Goal: Check status: Check status

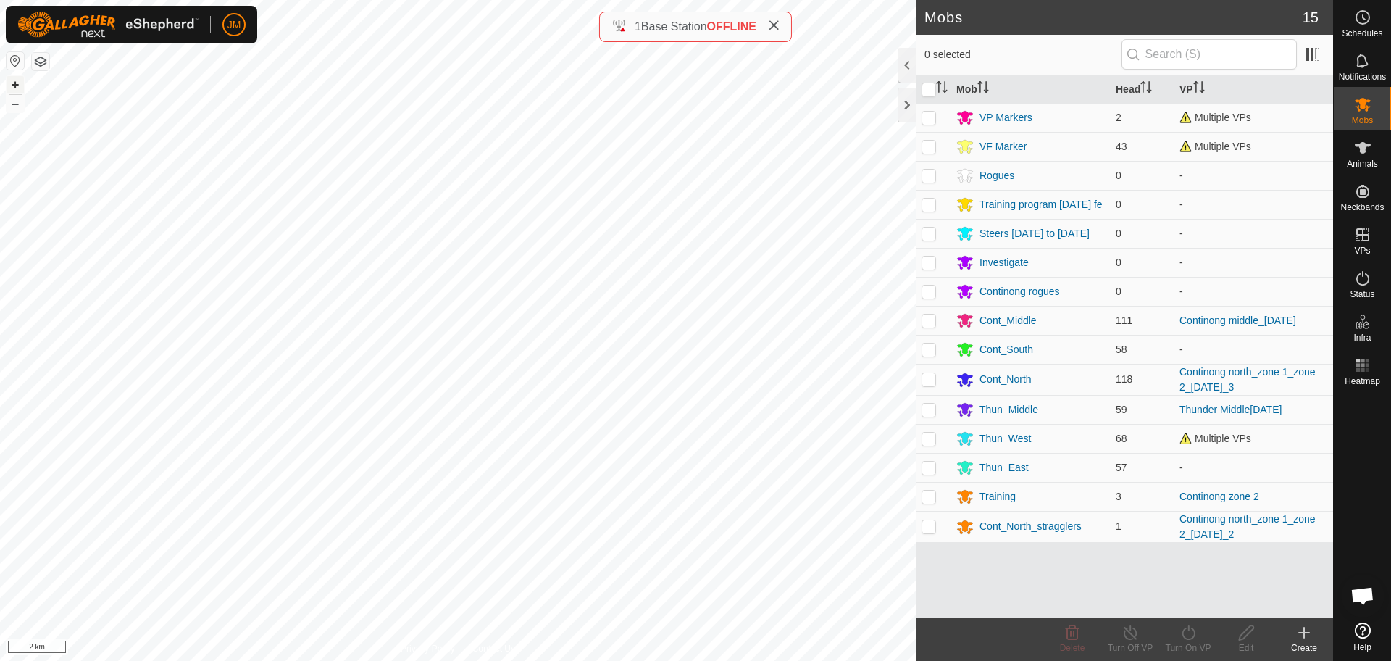
click at [15, 85] on button "+" at bounding box center [15, 84] width 17 height 17
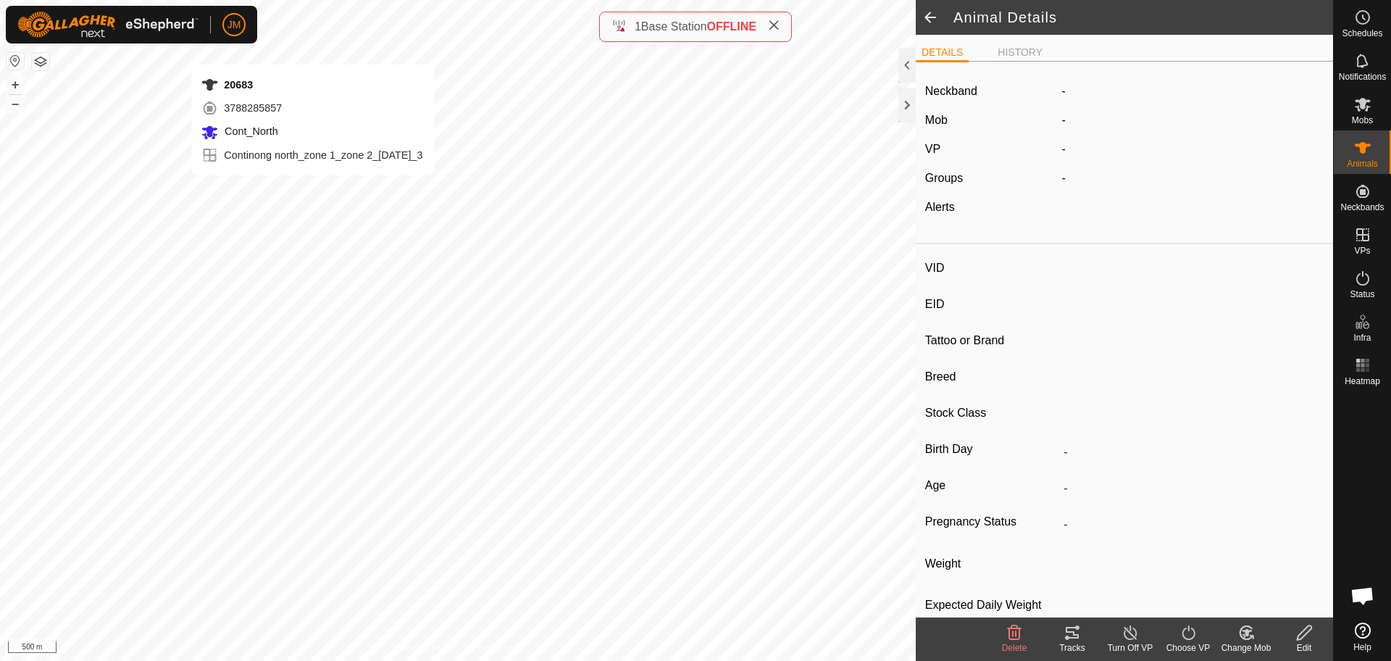
type input "20683"
type input "-"
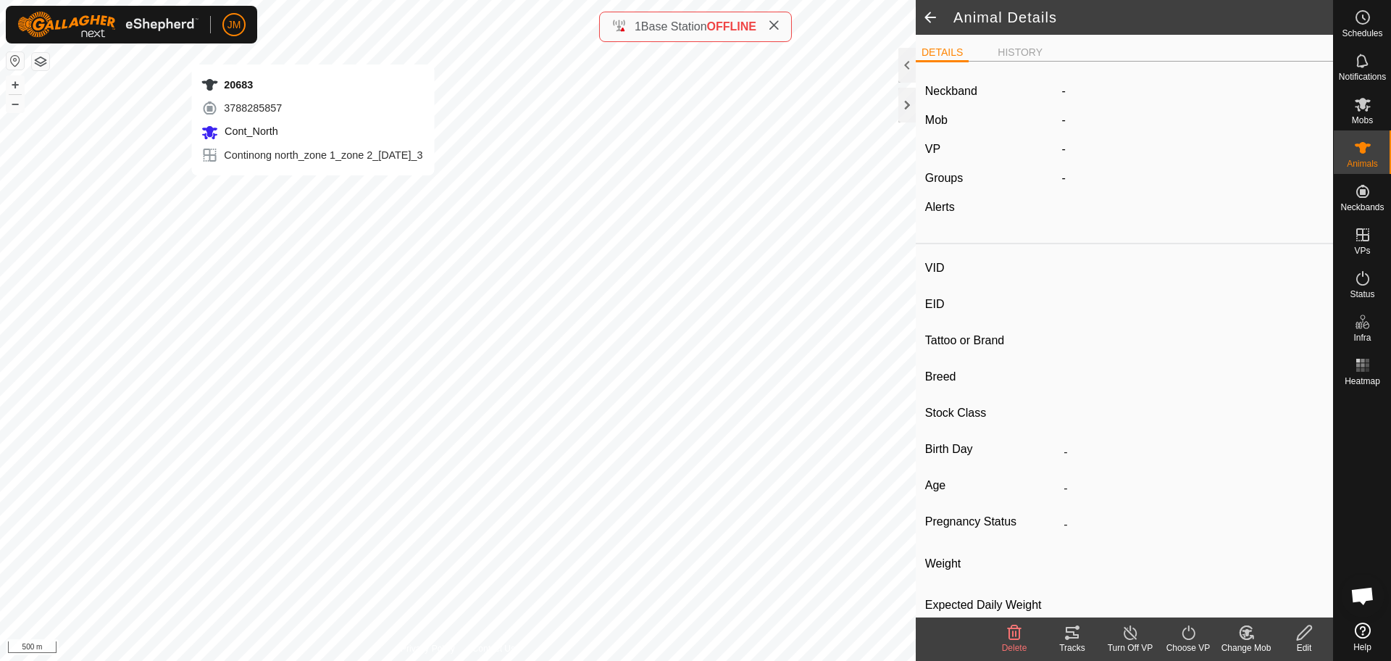
type input "-"
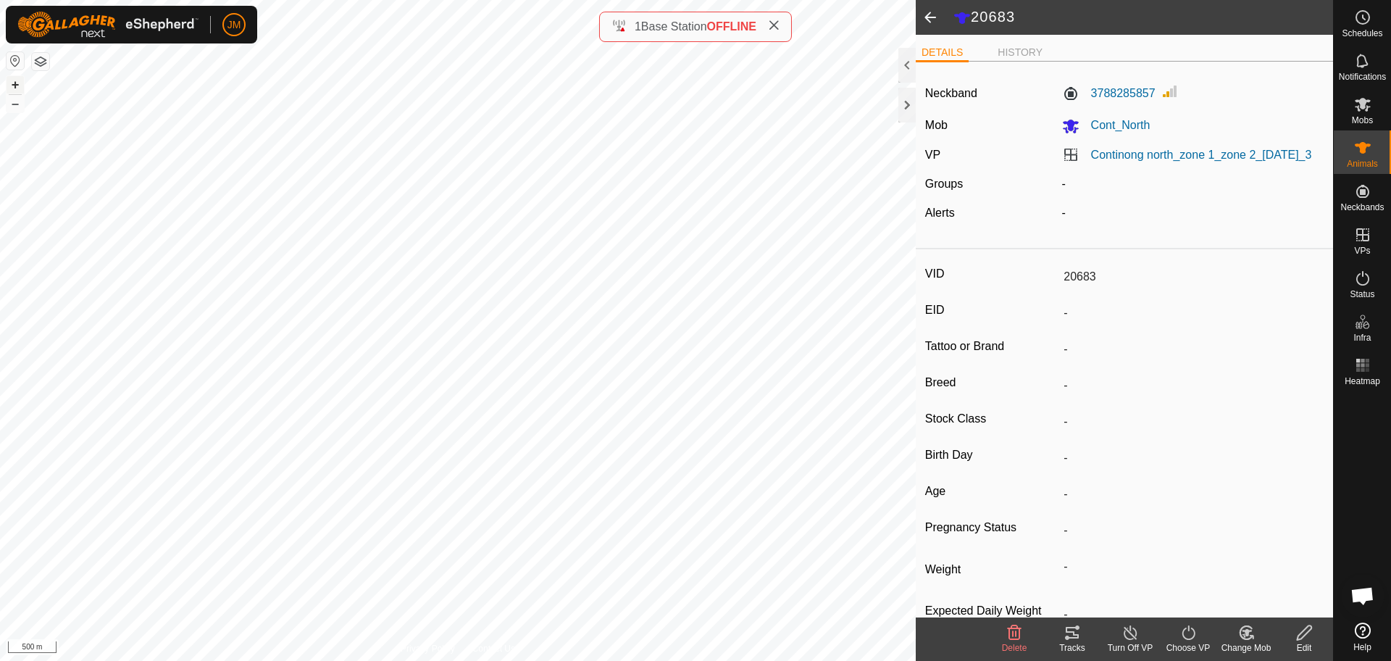
click at [16, 85] on button "+" at bounding box center [15, 84] width 17 height 17
click at [1361, 281] on icon at bounding box center [1362, 277] width 17 height 17
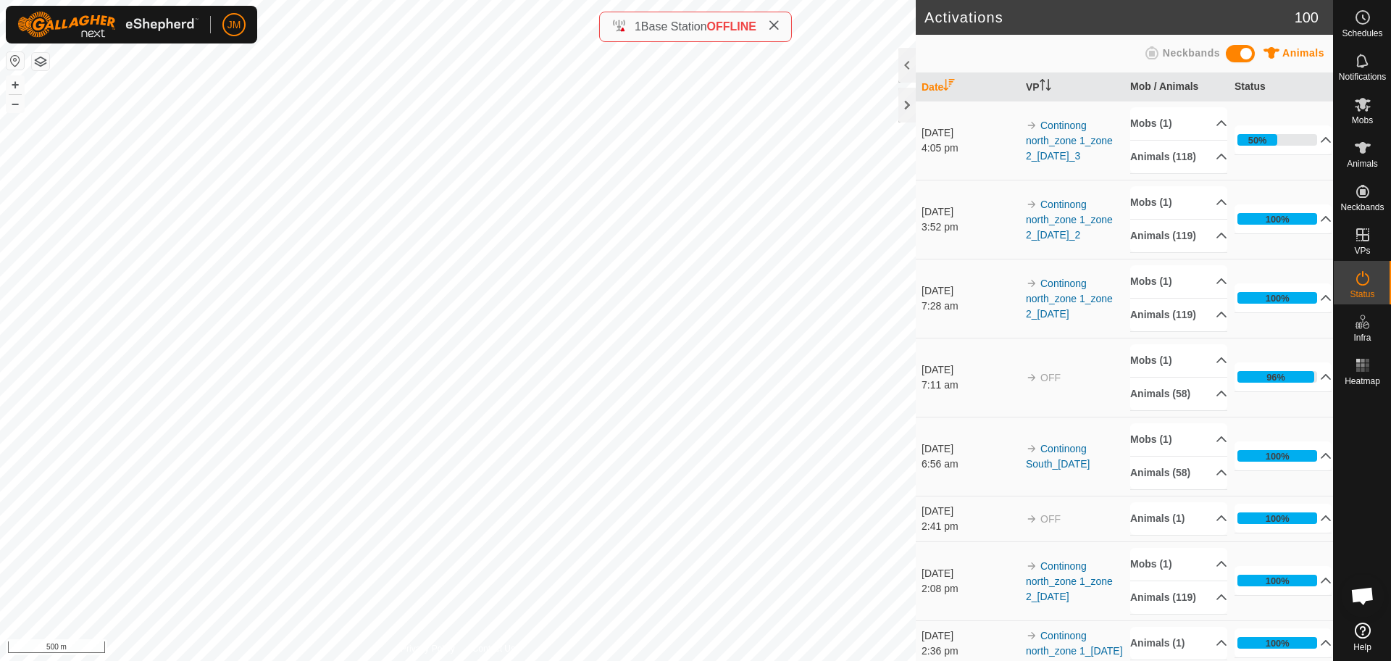
click at [1361, 281] on icon at bounding box center [1362, 277] width 17 height 17
click at [1191, 165] on p-accordion-header "Animals (118)" at bounding box center [1178, 157] width 97 height 33
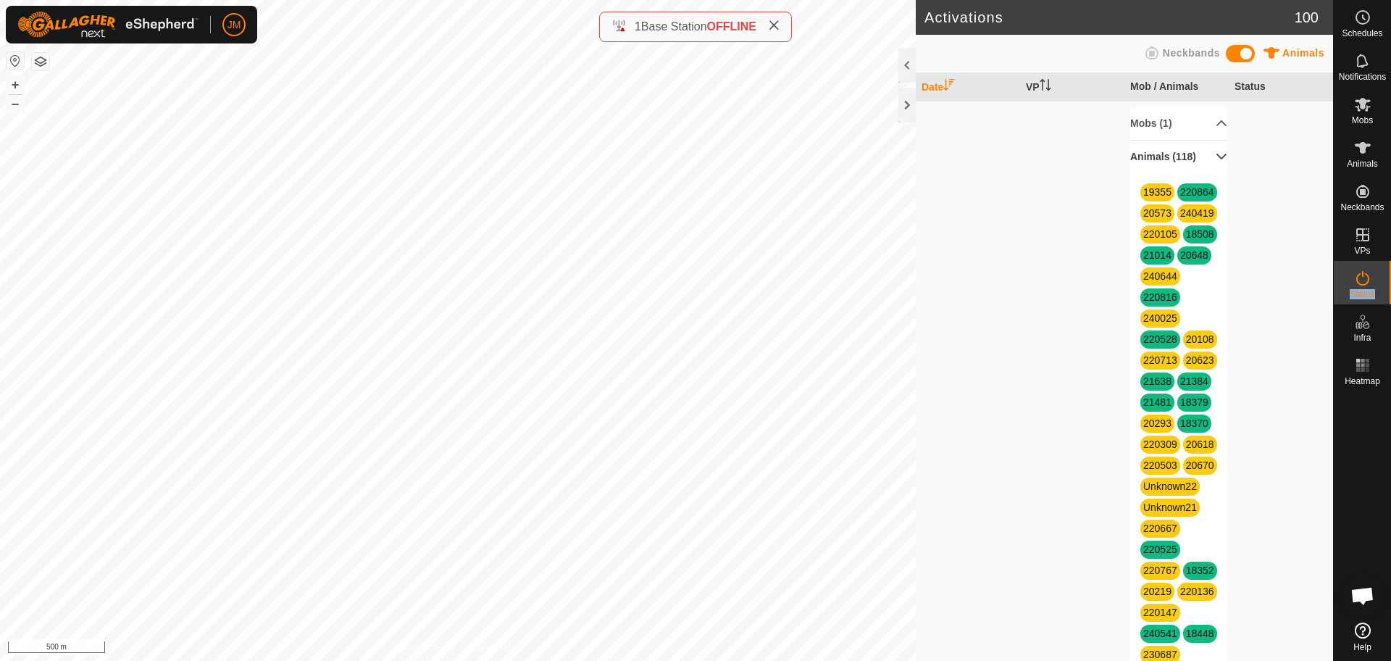
click at [1202, 156] on p-accordion-header "Animals (118)" at bounding box center [1178, 157] width 97 height 33
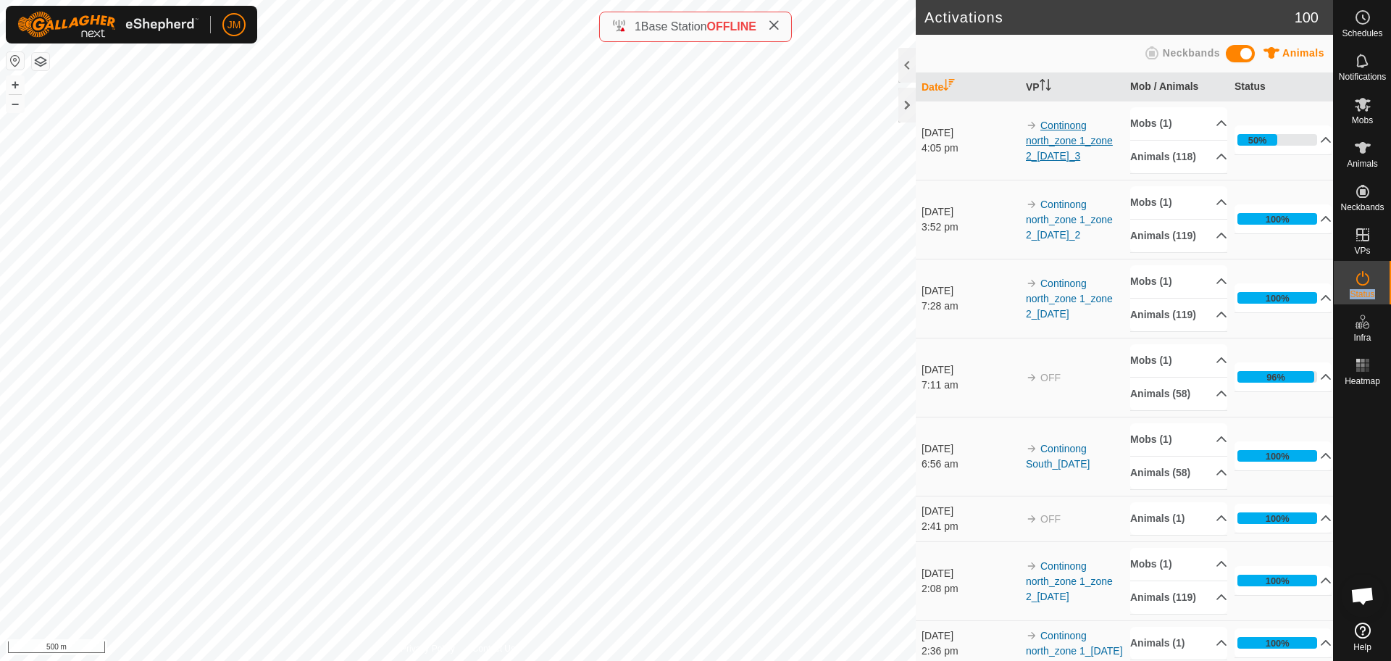
click at [1041, 136] on link "Continong north_zone 1_zone 2_[DATE]_3" at bounding box center [1069, 141] width 87 height 42
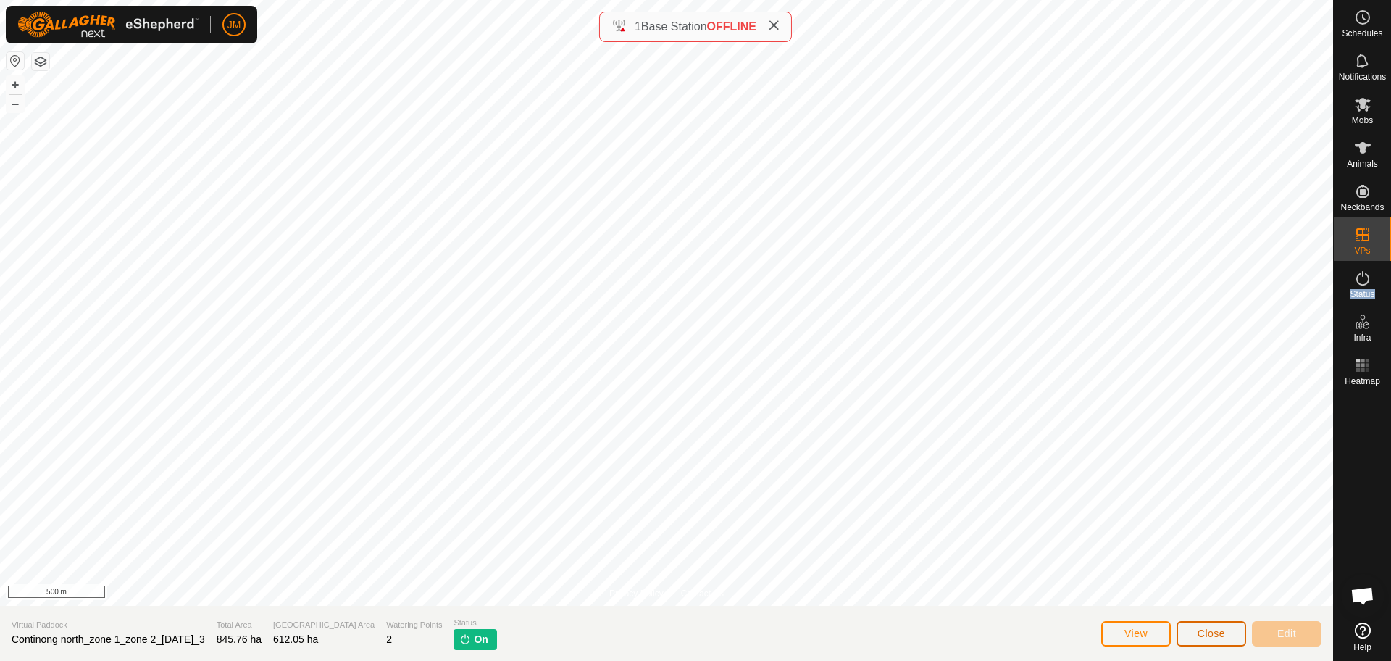
click at [1200, 634] on span "Close" at bounding box center [1211, 633] width 28 height 12
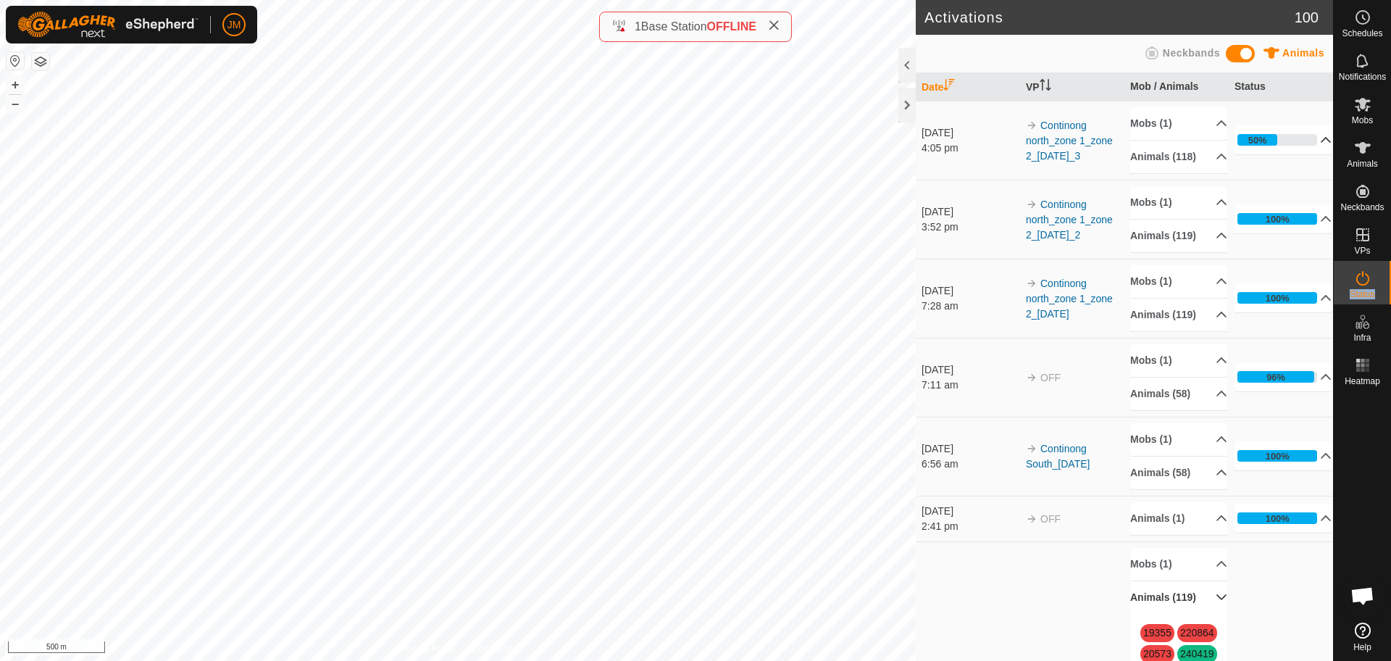
click at [1306, 146] on p-accordion-header "50%" at bounding box center [1282, 139] width 97 height 29
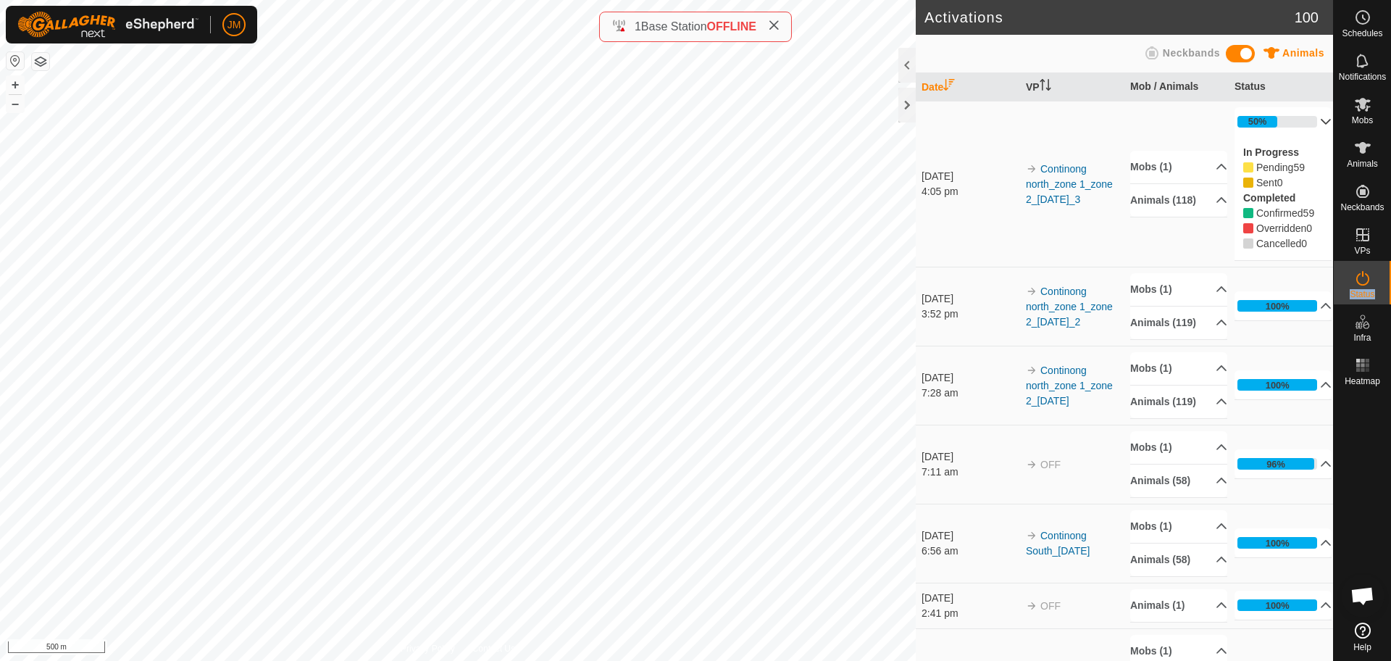
click at [1300, 119] on p-accordion-header "50%" at bounding box center [1282, 121] width 97 height 29
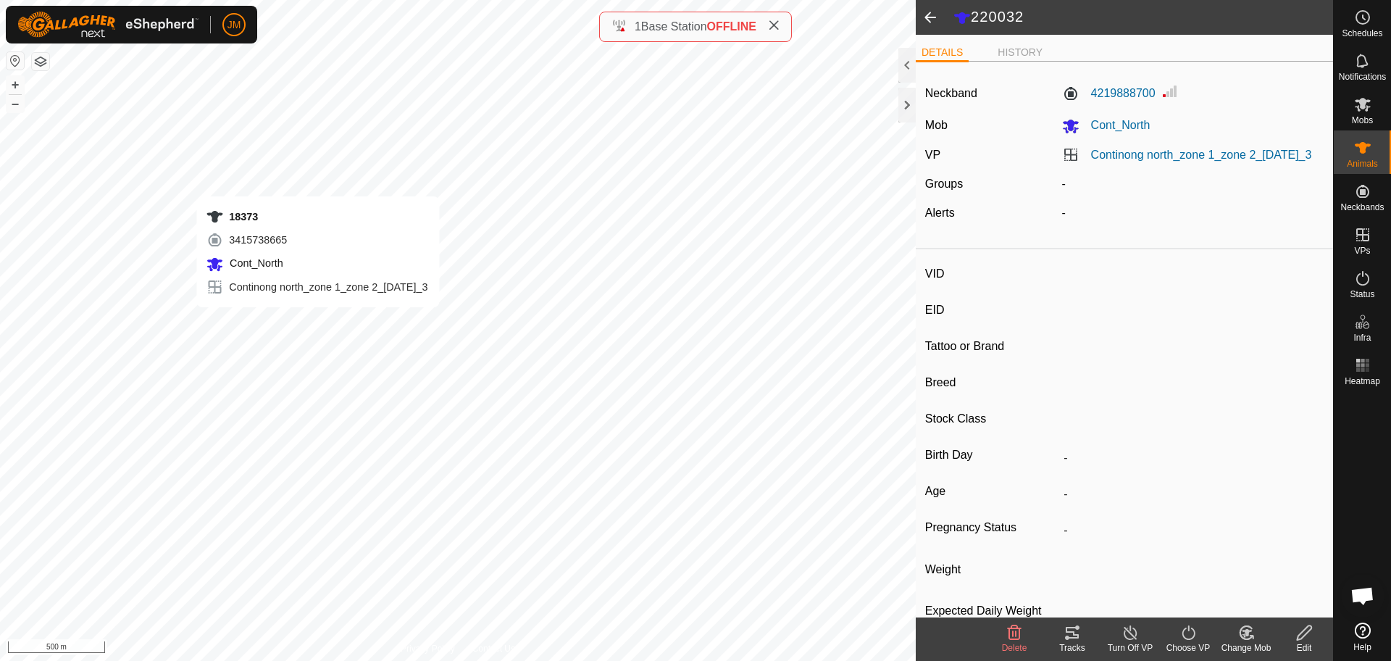
type input "18373"
type input "-"
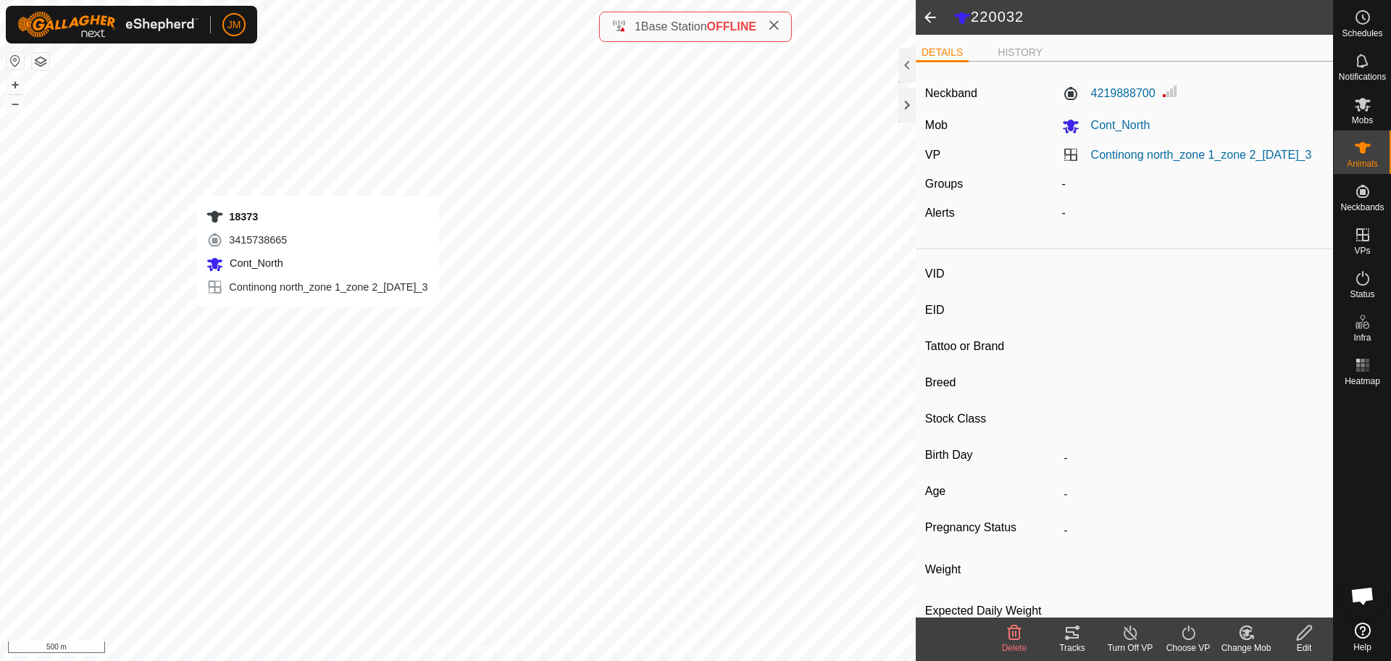
type input "-"
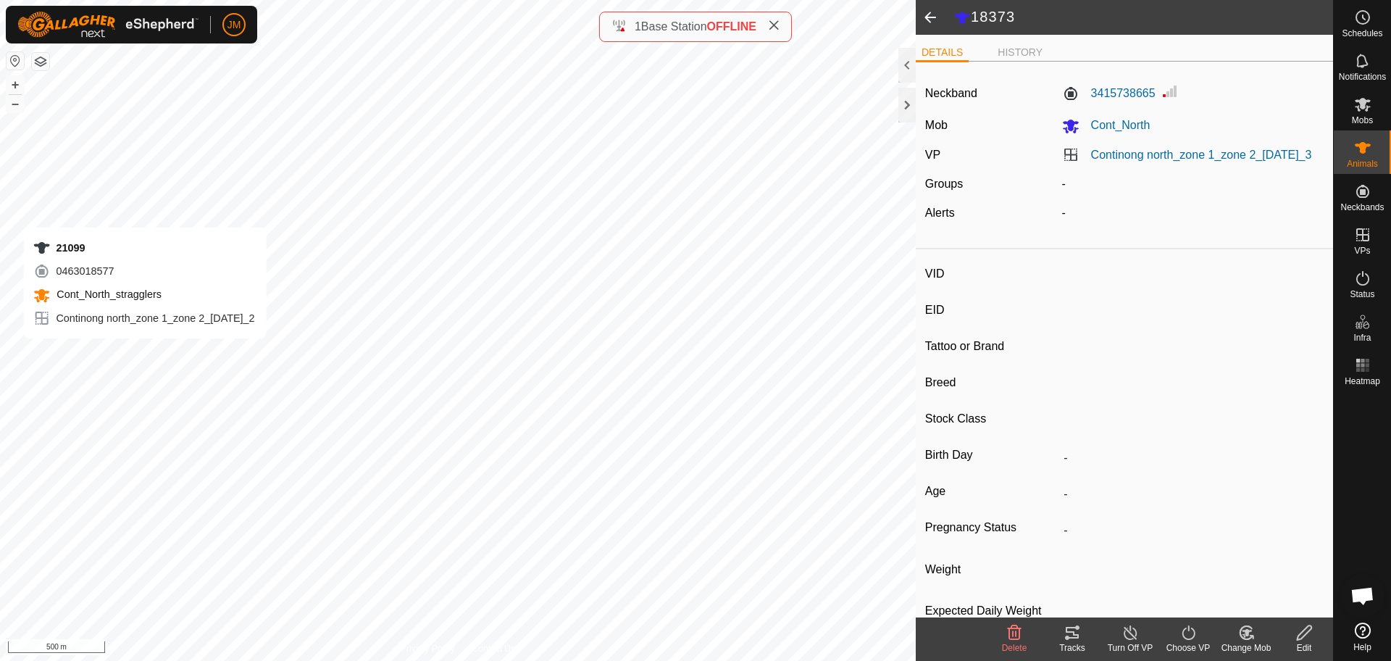
type input "21099"
type input "-"
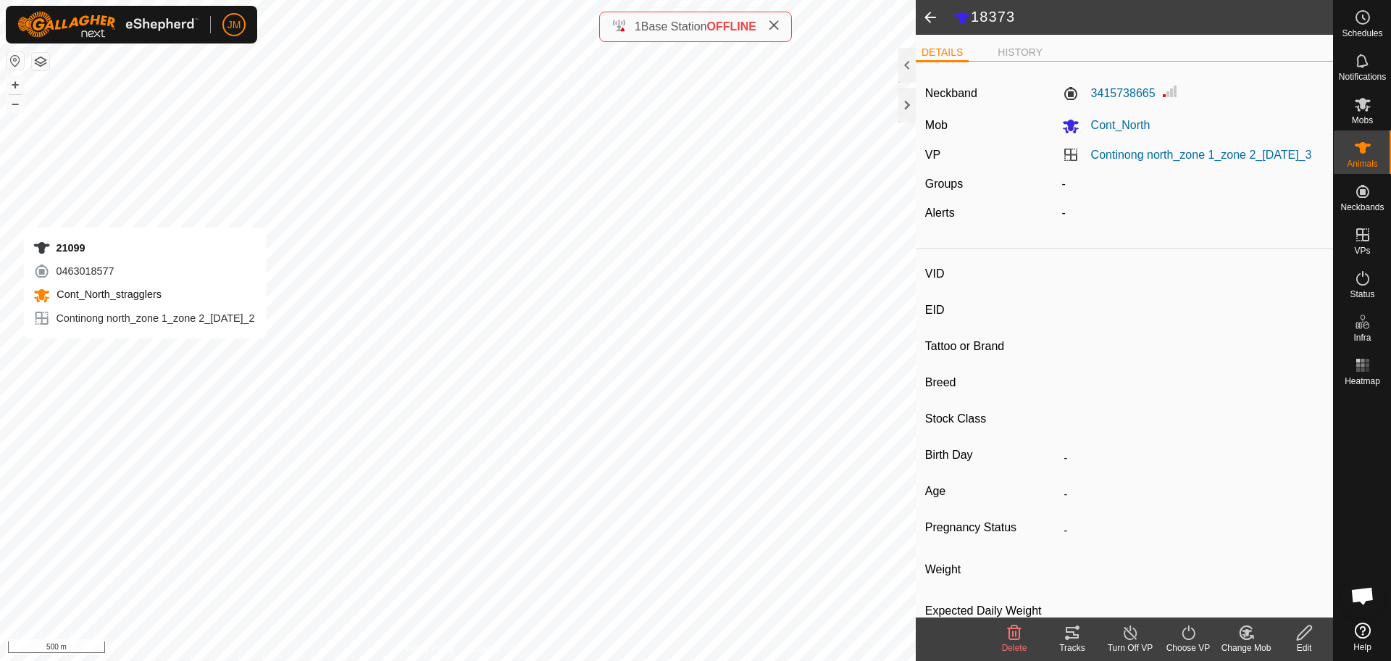
type input "-"
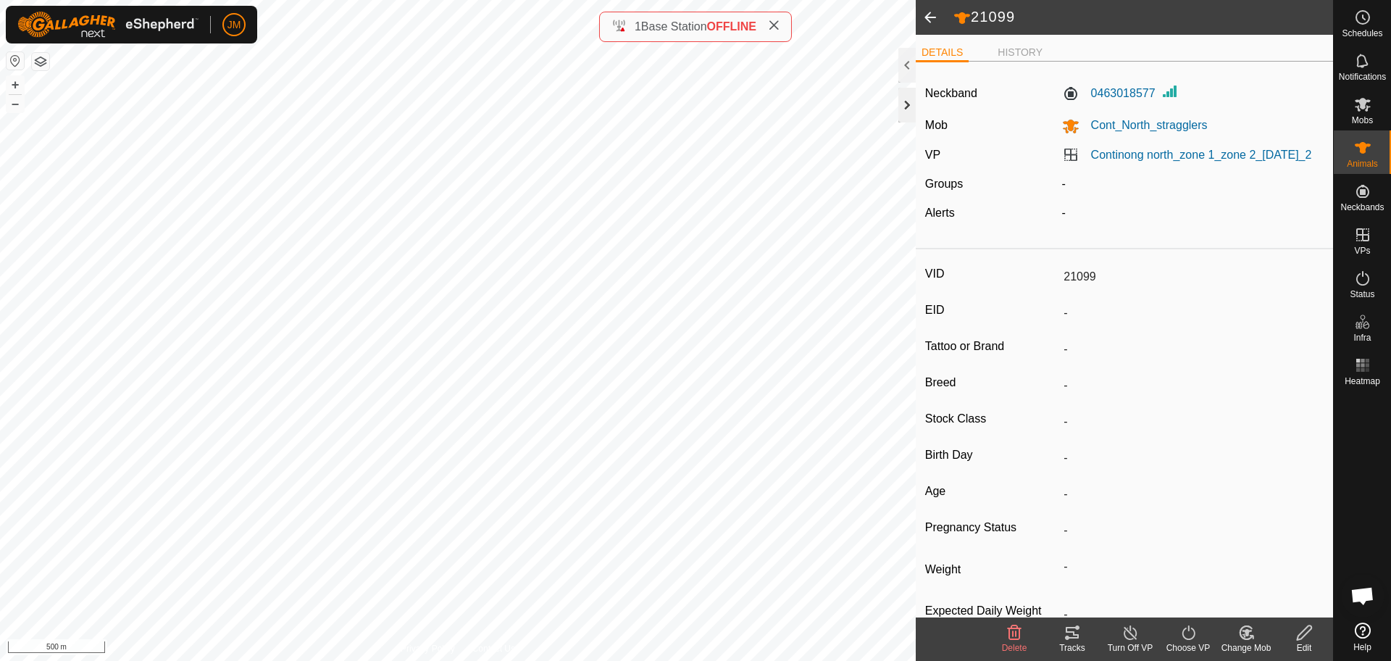
click at [907, 104] on div at bounding box center [906, 105] width 17 height 35
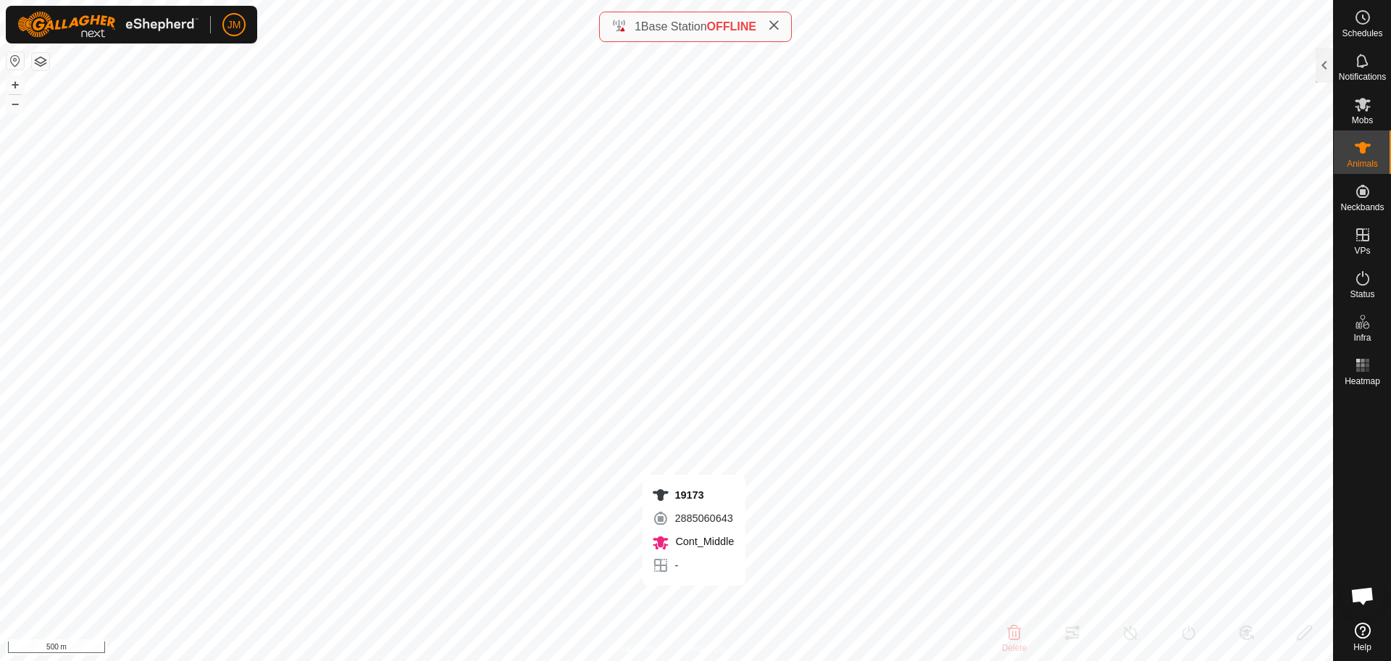
type input "19173"
type input "-"
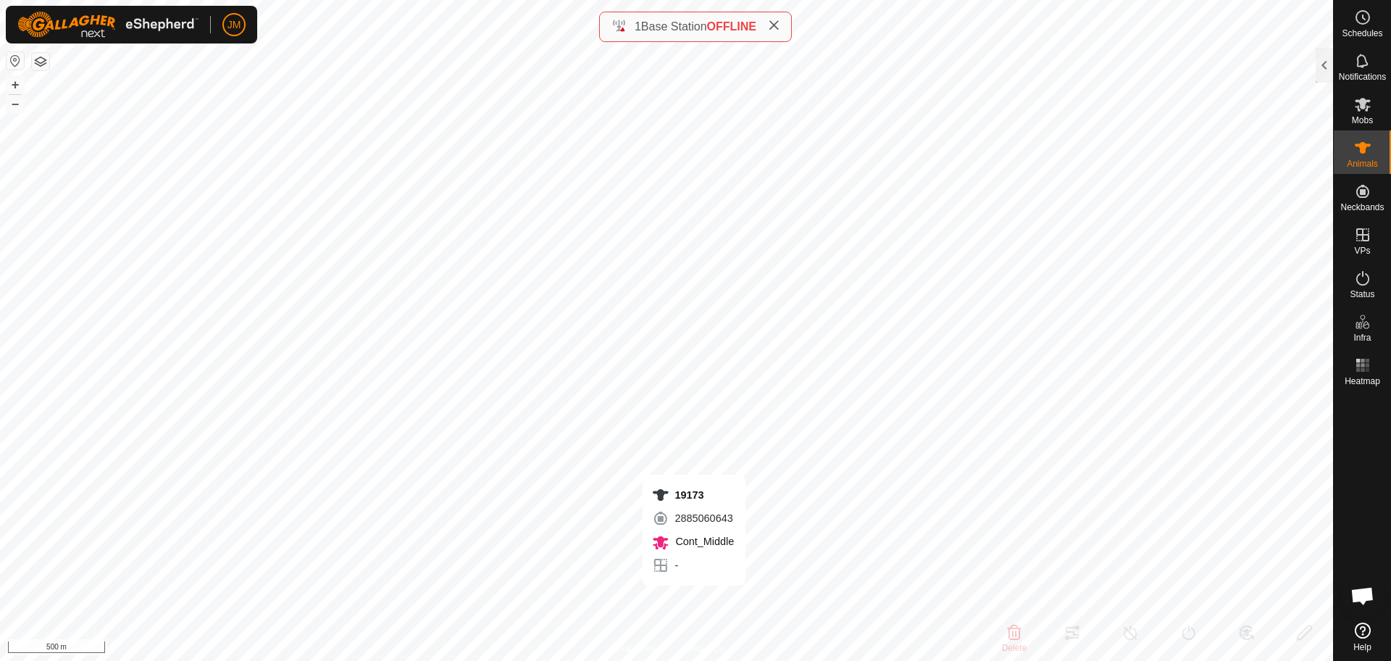
type input "-"
click at [775, 27] on icon at bounding box center [774, 26] width 12 height 12
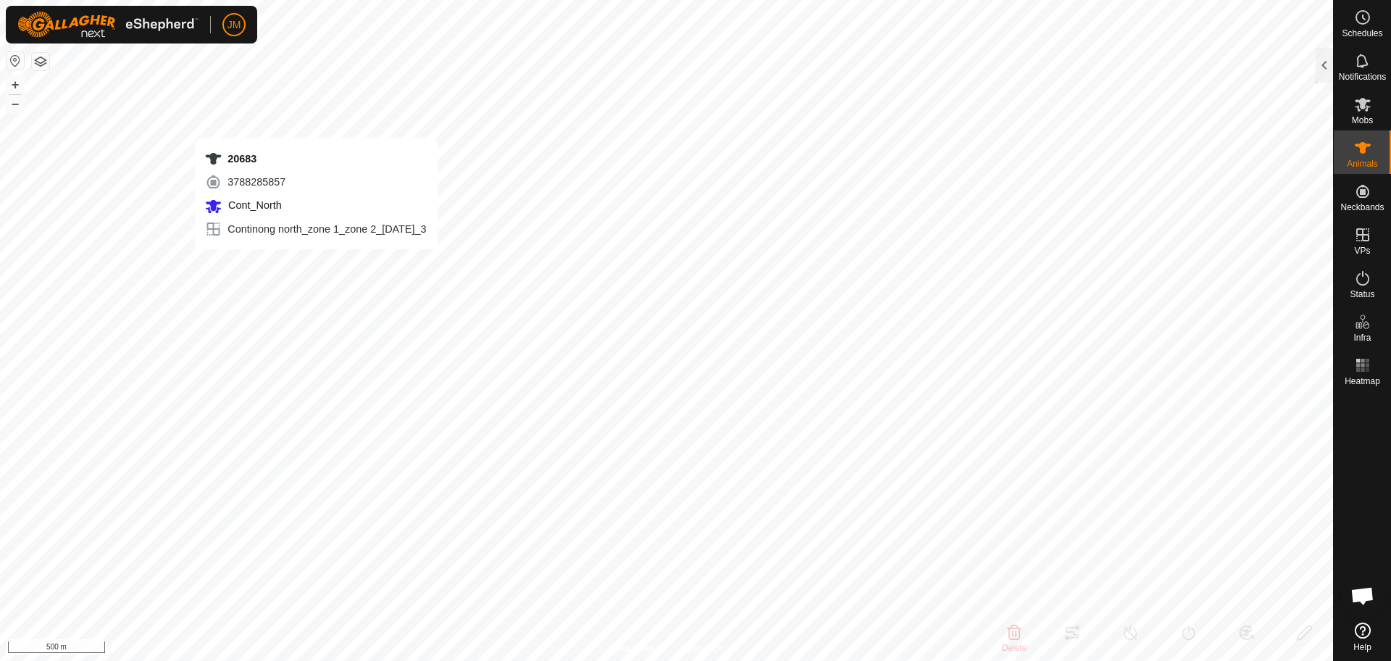
type input "20683"
type input "-"
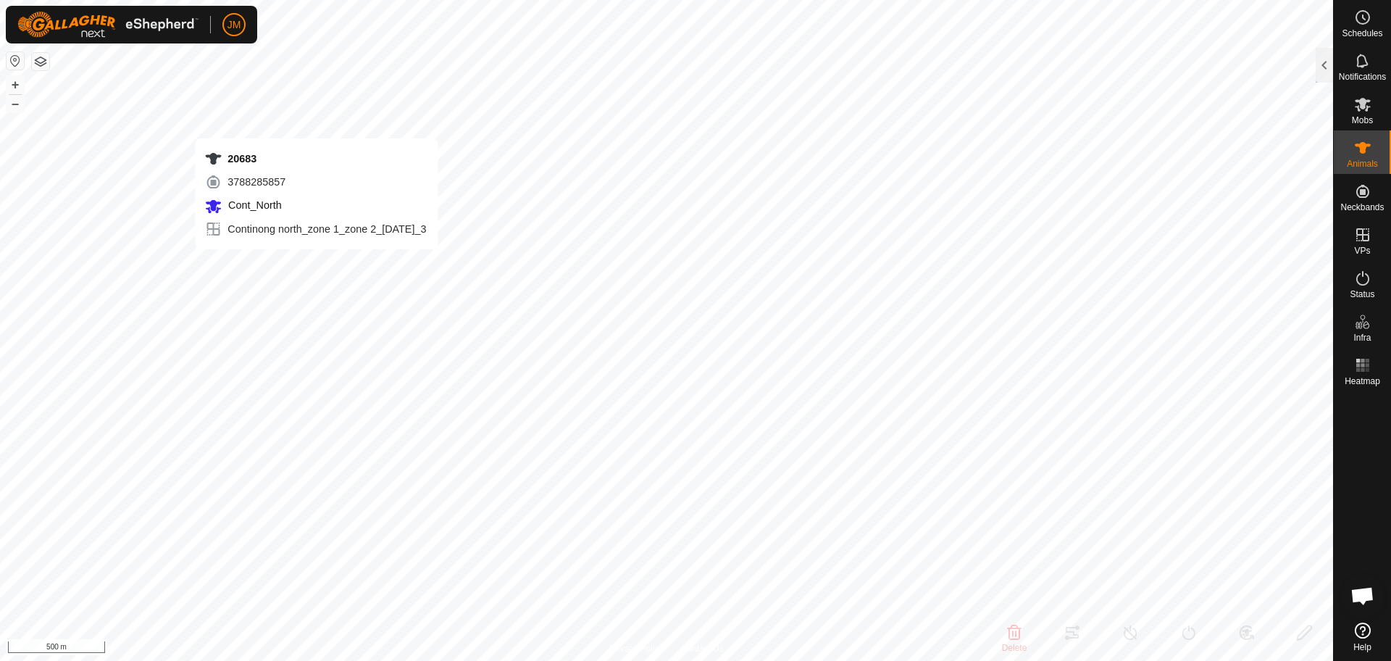
type input "-"
click at [1329, 82] on div at bounding box center [1323, 65] width 17 height 35
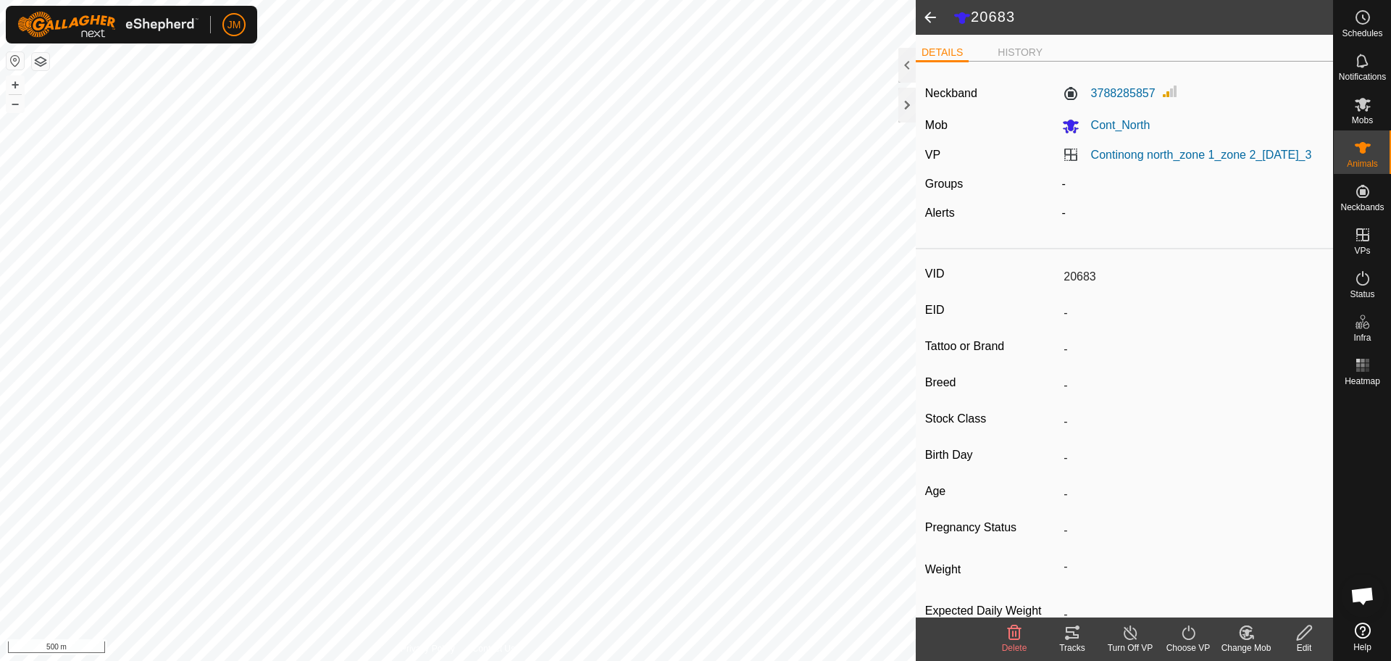
click at [1121, 164] on div "Continong north_zone 1_zone 2_[DATE]_3" at bounding box center [1193, 154] width 274 height 17
click at [1103, 161] on link "Continong north_zone 1_zone 2_[DATE]_3" at bounding box center [1201, 154] width 221 height 12
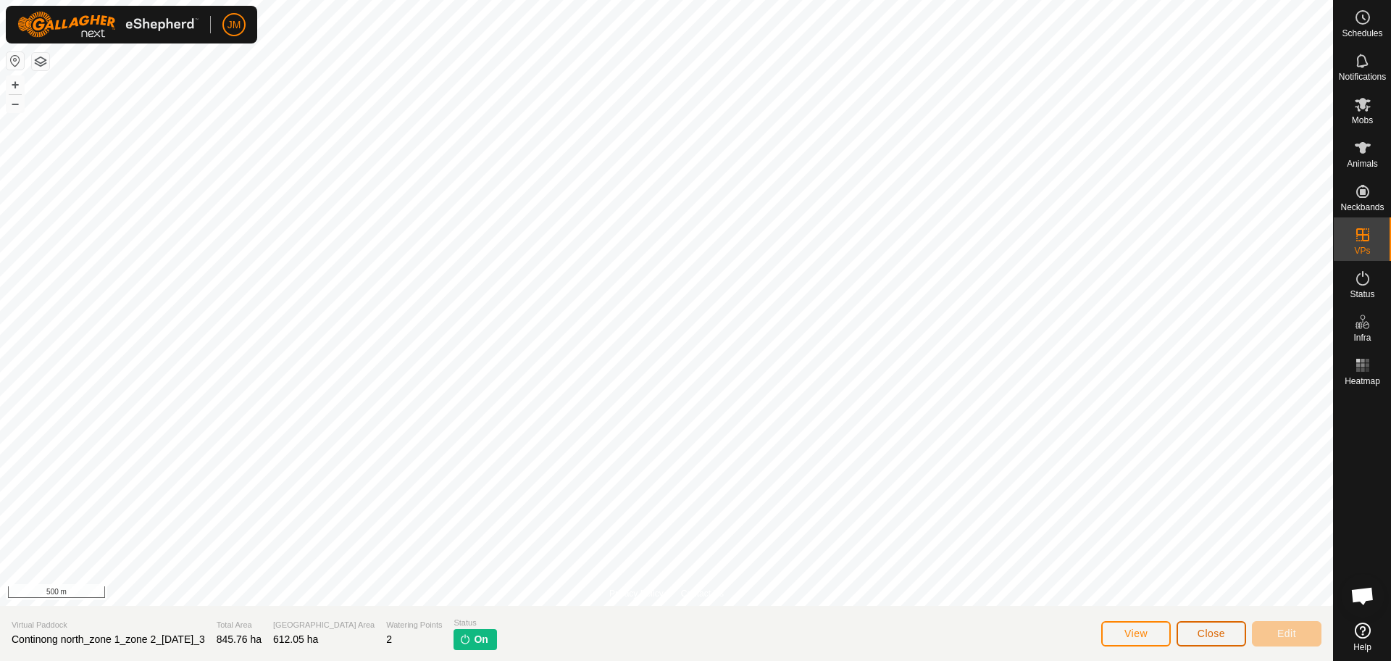
click at [1216, 637] on span "Close" at bounding box center [1211, 633] width 28 height 12
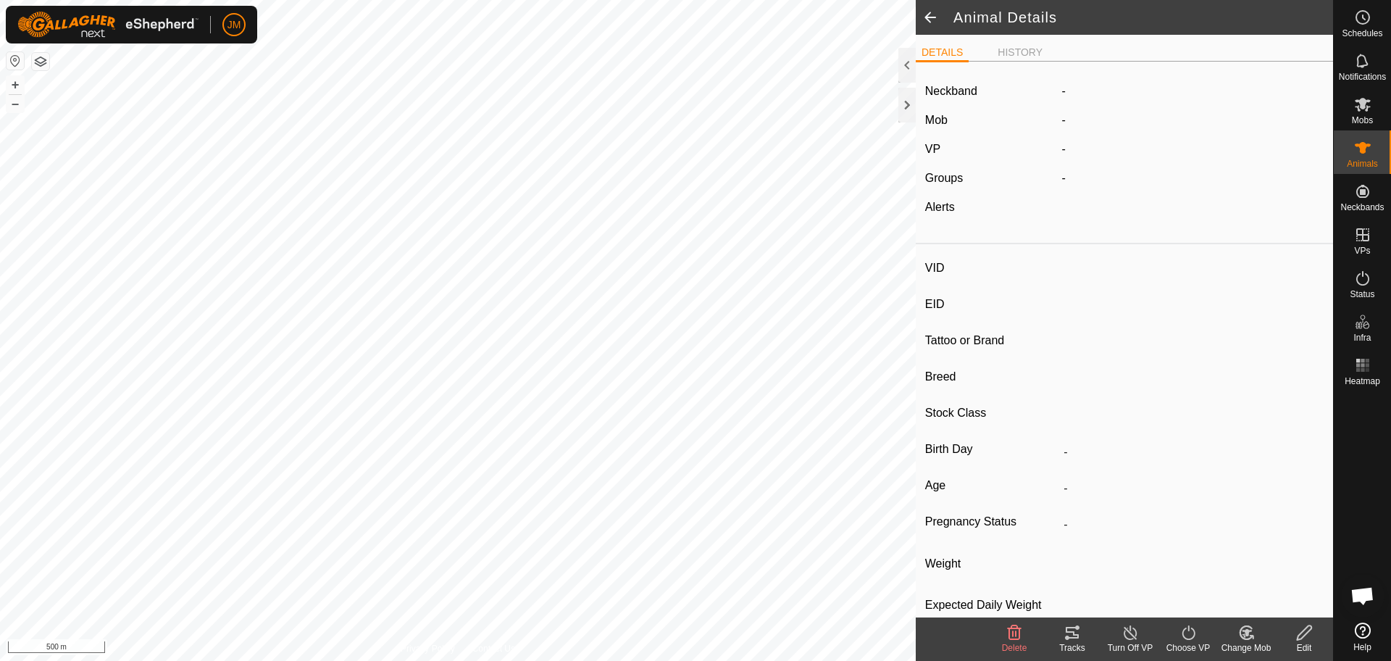
type input "20683"
type input "-"
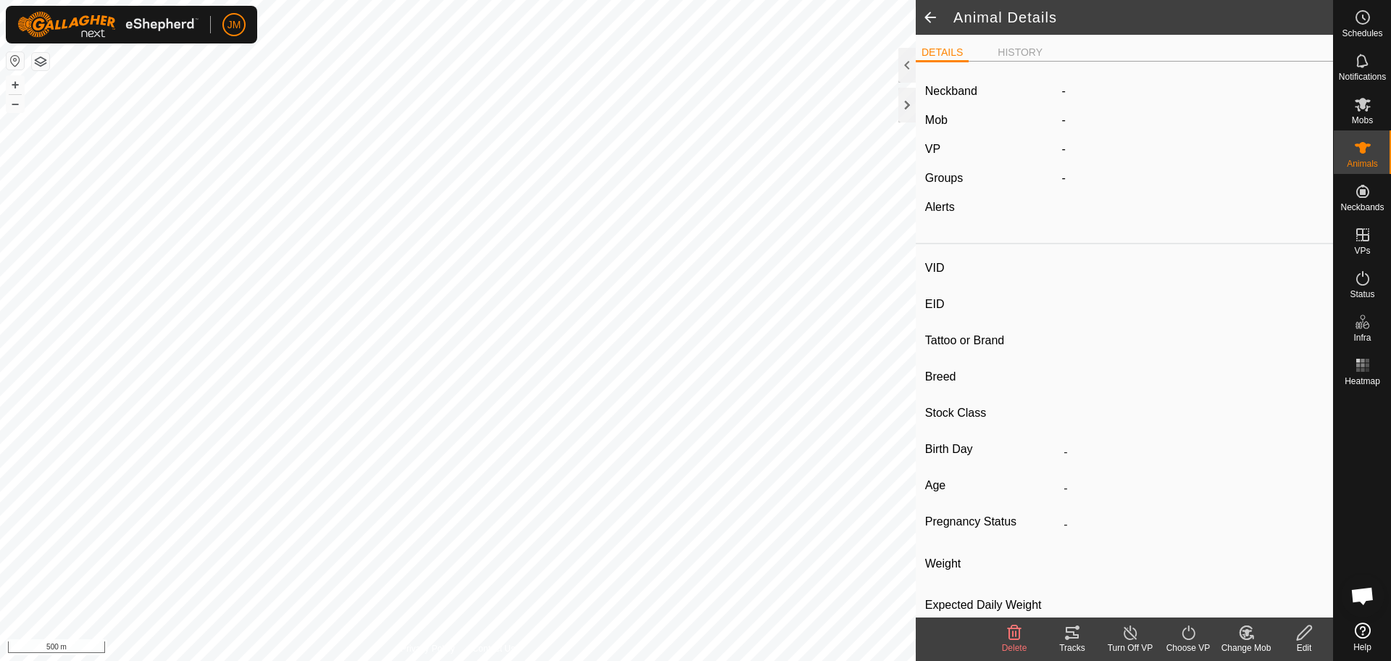
type input "-"
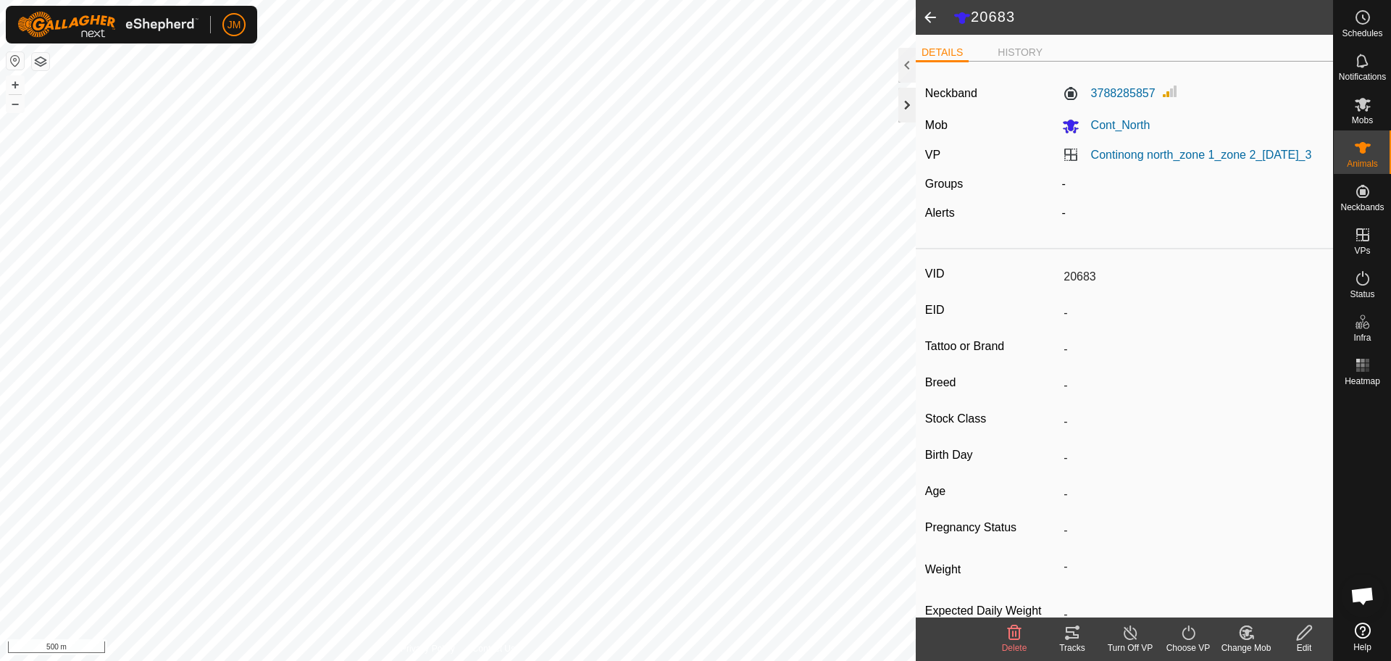
click at [902, 99] on div at bounding box center [906, 105] width 17 height 35
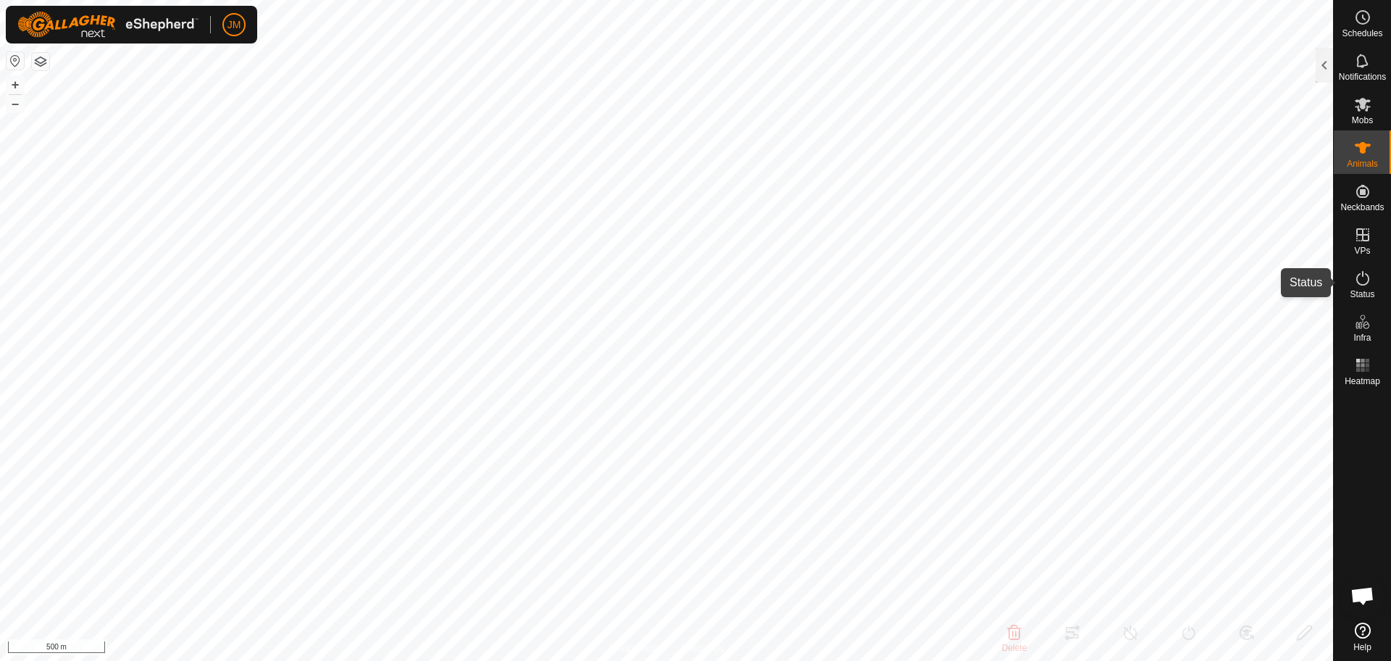
click at [1356, 285] on icon at bounding box center [1362, 277] width 17 height 17
click at [1321, 53] on div at bounding box center [1323, 65] width 17 height 35
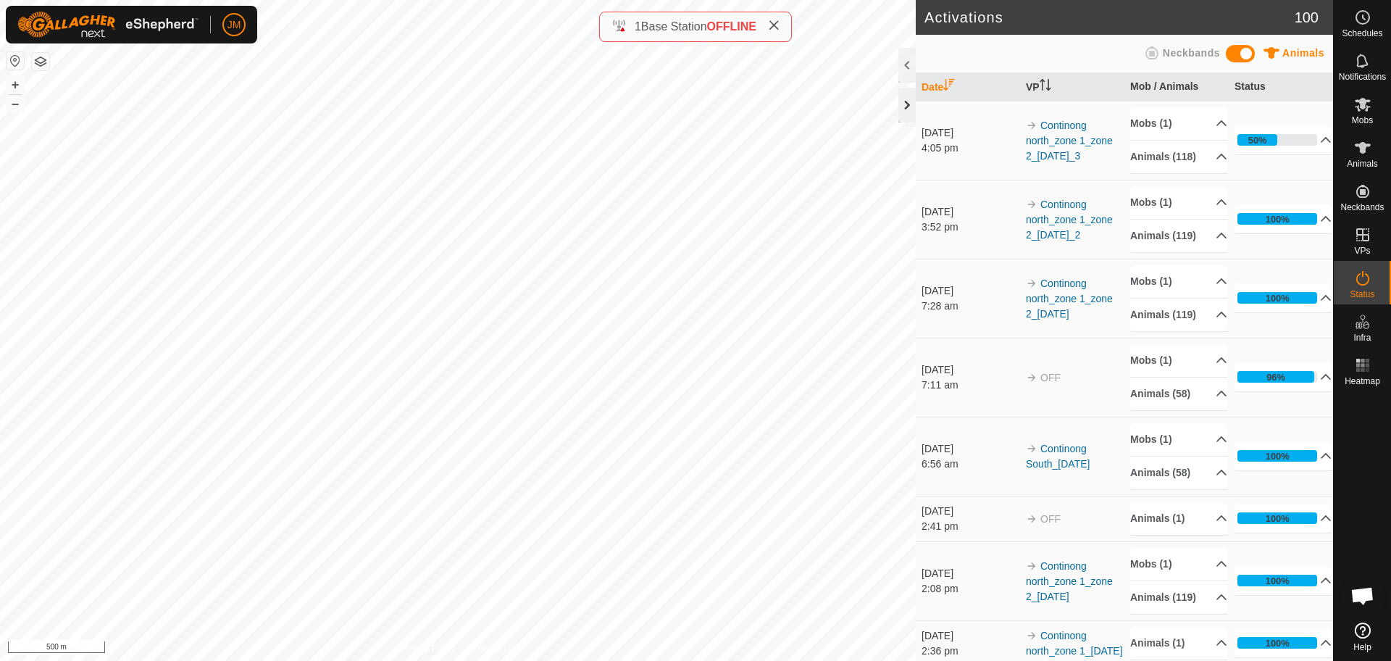
click at [900, 109] on div at bounding box center [906, 105] width 17 height 35
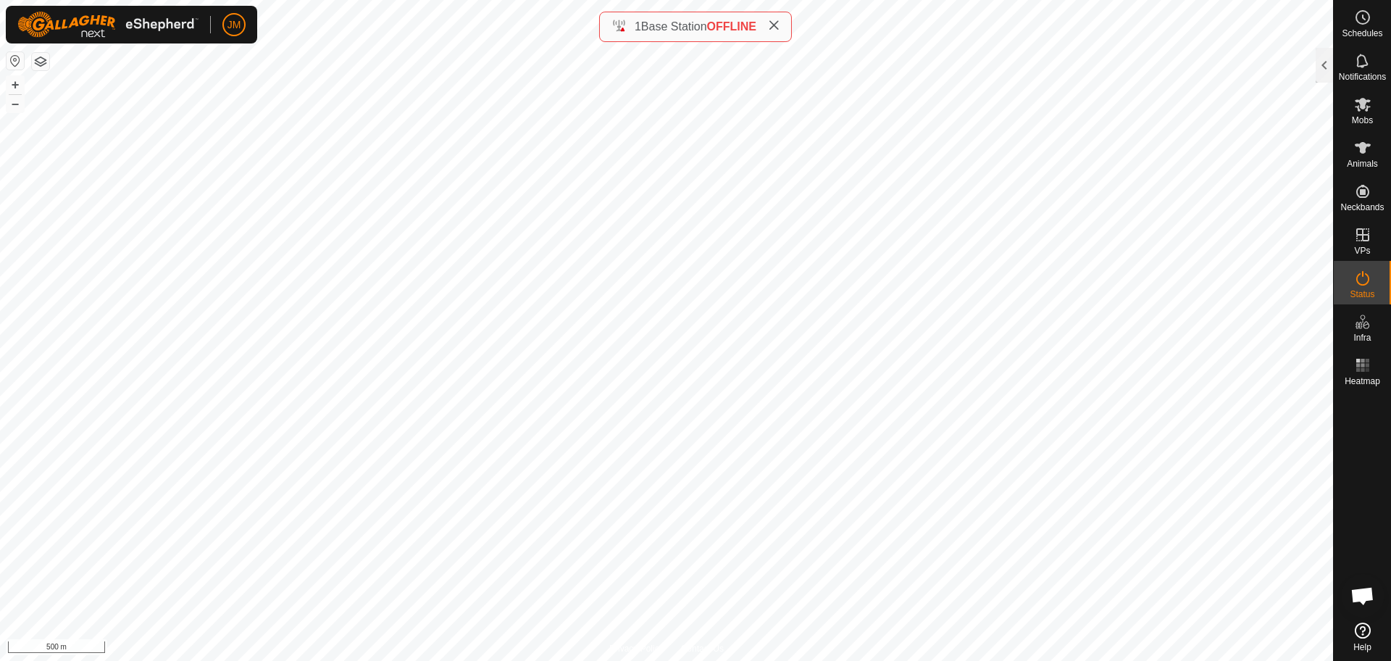
click at [779, 28] on icon at bounding box center [774, 26] width 12 height 12
